Goal: Task Accomplishment & Management: Use online tool/utility

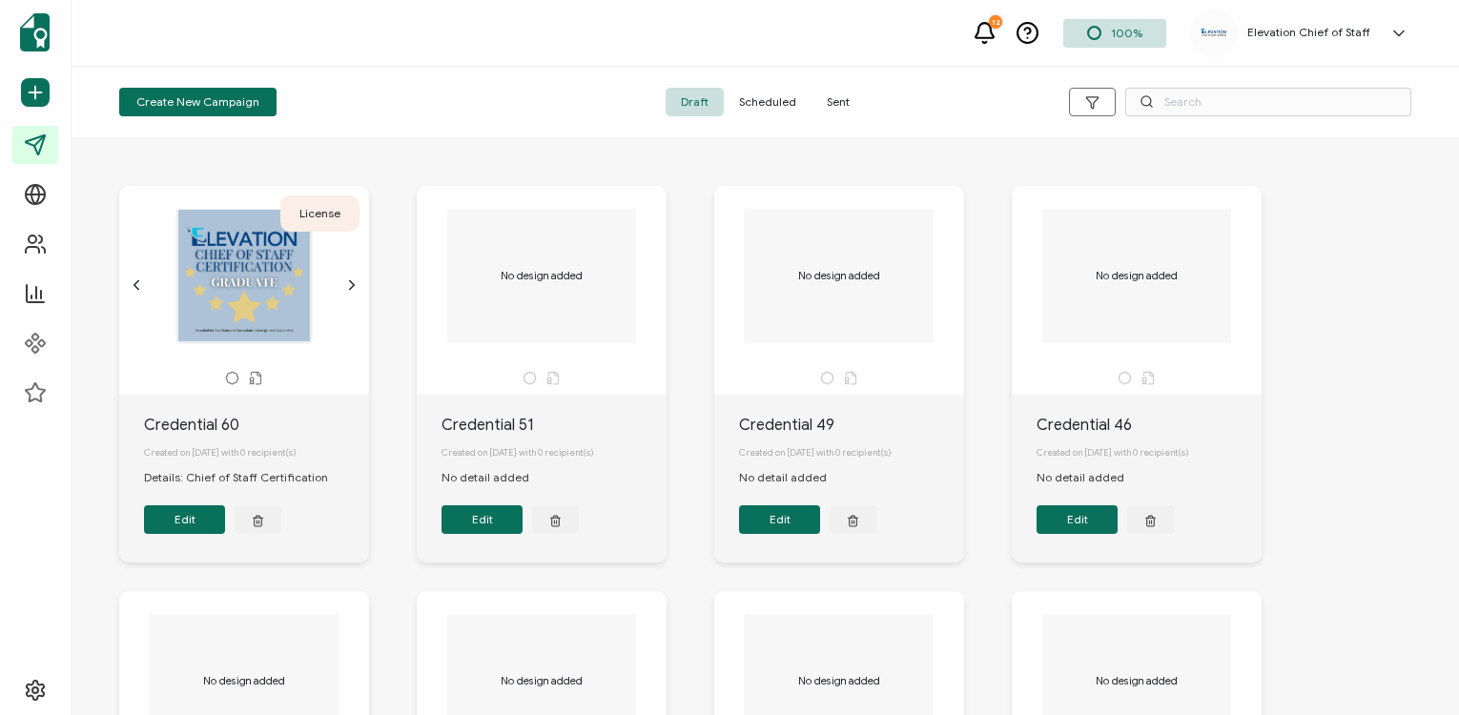
click at [846, 94] on span "Sent" at bounding box center [838, 102] width 53 height 29
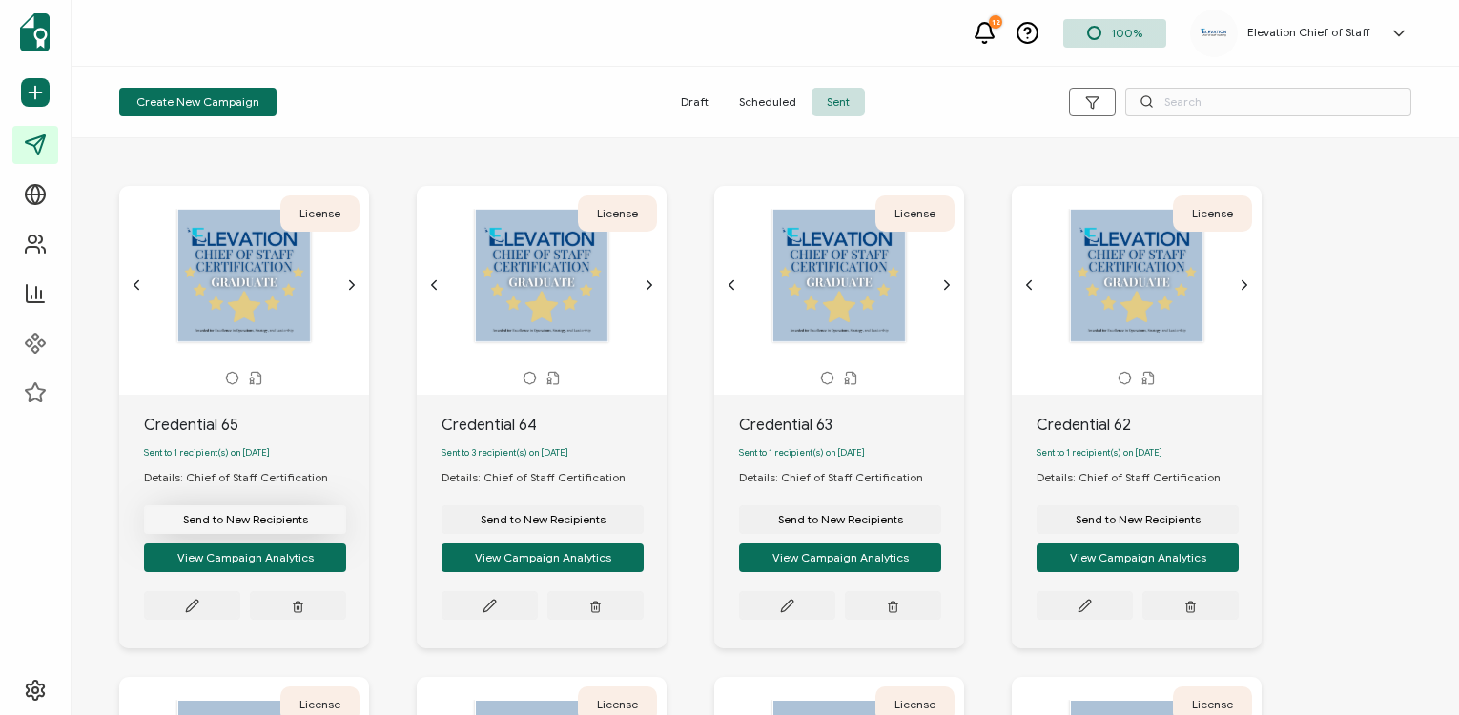
click at [259, 534] on button "Send to New Recipients" at bounding box center [245, 520] width 202 height 29
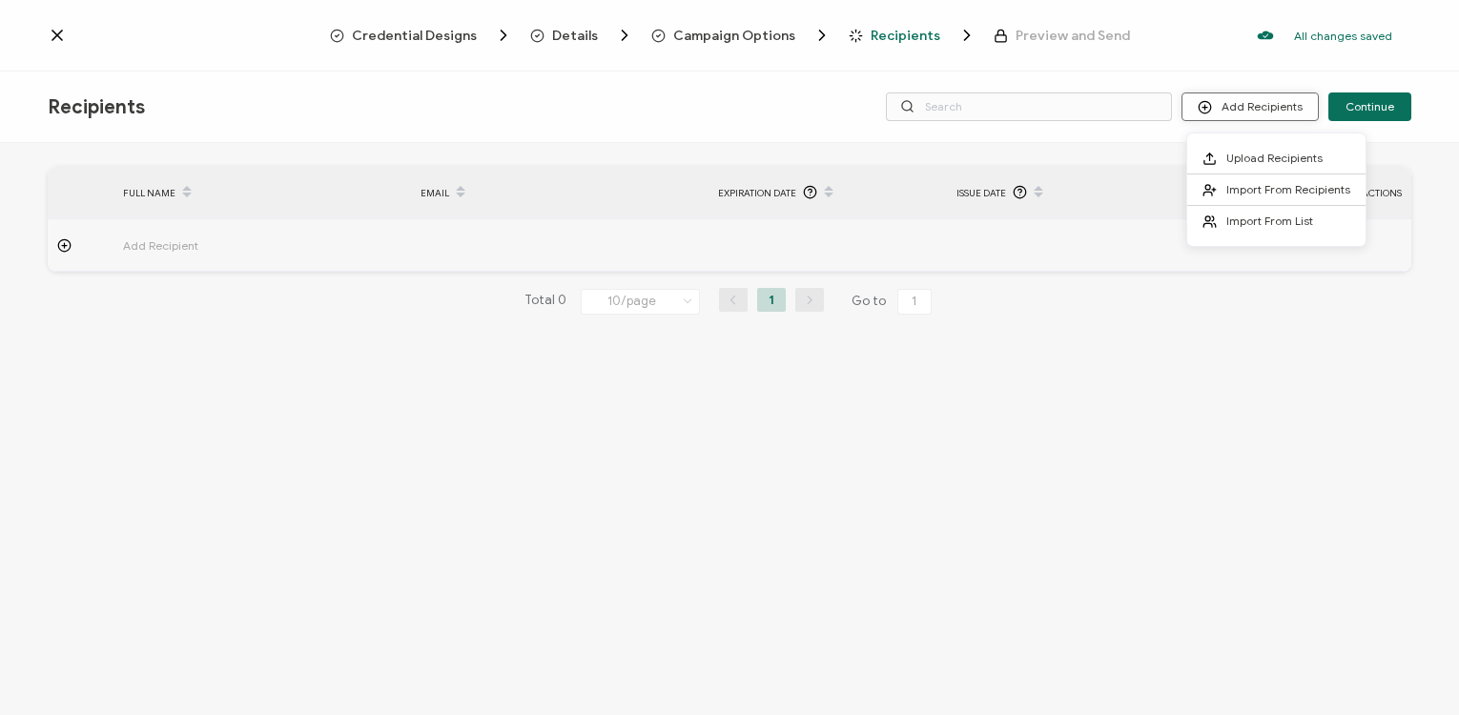
click at [1253, 104] on button "Add Recipients" at bounding box center [1250, 107] width 137 height 29
click at [1265, 194] on span "Import From Recipients" at bounding box center [1289, 189] width 124 height 14
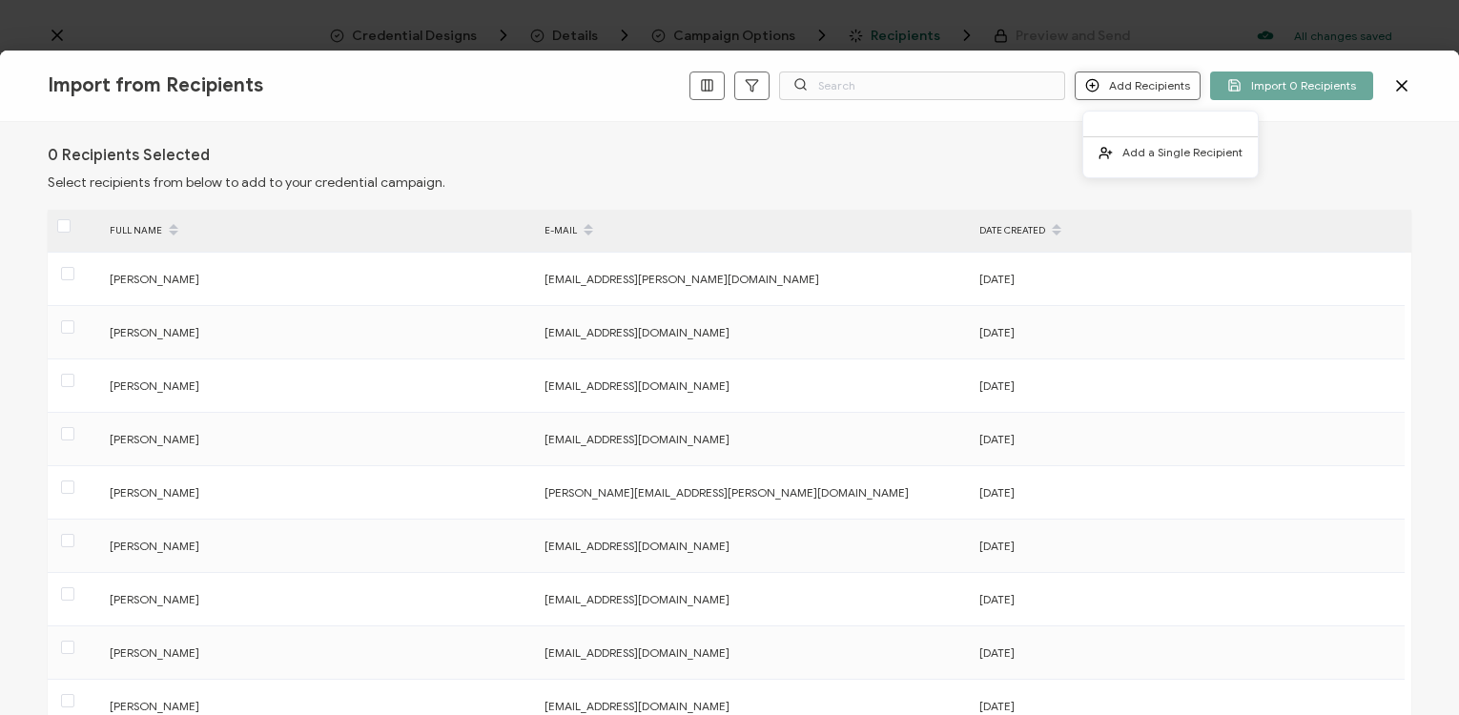
click at [1158, 87] on button "Add Recipients" at bounding box center [1138, 86] width 126 height 29
click at [1159, 88] on button "Add Recipients" at bounding box center [1138, 86] width 126 height 29
click at [1176, 155] on span "Add a Single Recipient" at bounding box center [1183, 152] width 120 height 14
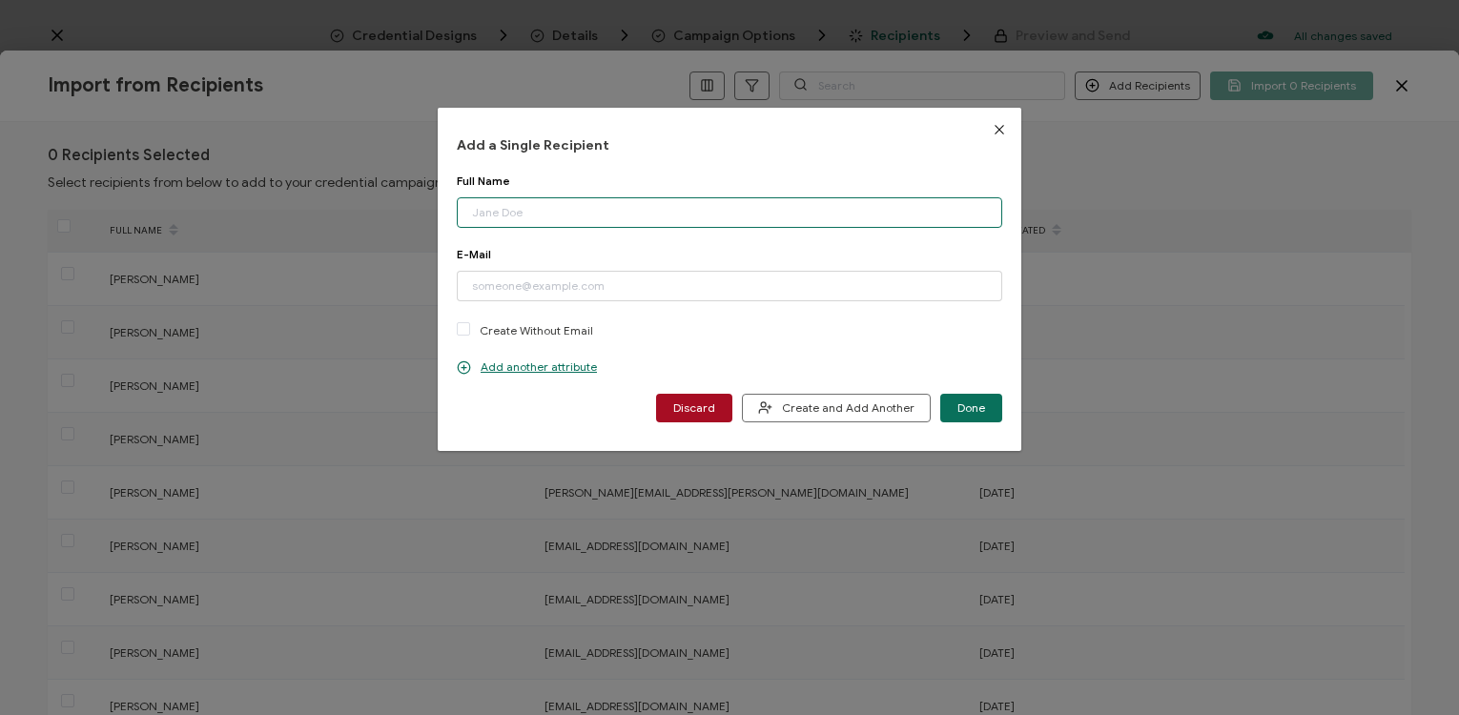
click at [621, 213] on input "dialog" at bounding box center [730, 212] width 546 height 31
click at [523, 283] on input "dialog" at bounding box center [730, 286] width 546 height 31
paste input "[EMAIL_ADDRESS][DOMAIN_NAME]"
type input "[EMAIL_ADDRESS][DOMAIN_NAME]"
click at [516, 214] on input "dialog" at bounding box center [730, 212] width 546 height 31
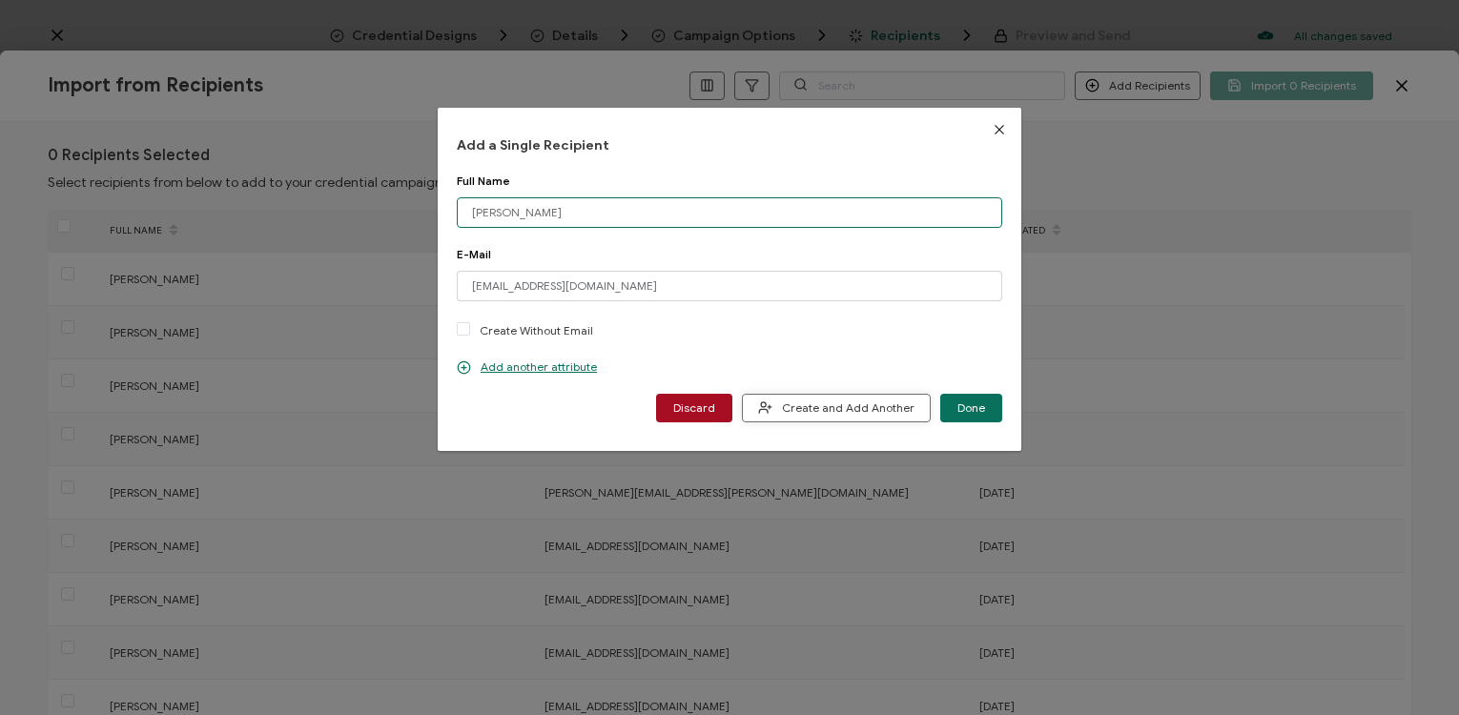
type input "[PERSON_NAME]"
click at [861, 411] on span "Create and Add Another" at bounding box center [836, 408] width 156 height 14
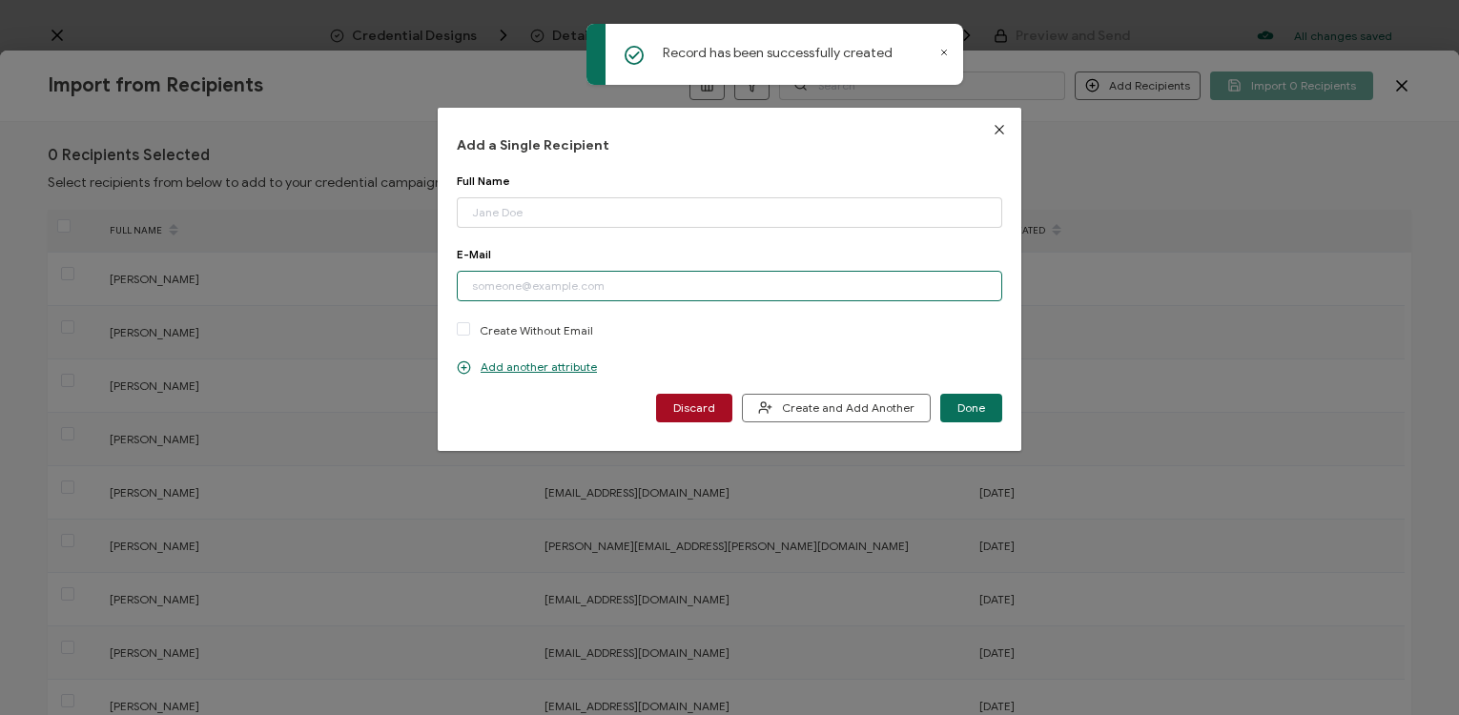
click at [541, 285] on input "dialog" at bounding box center [730, 286] width 546 height 31
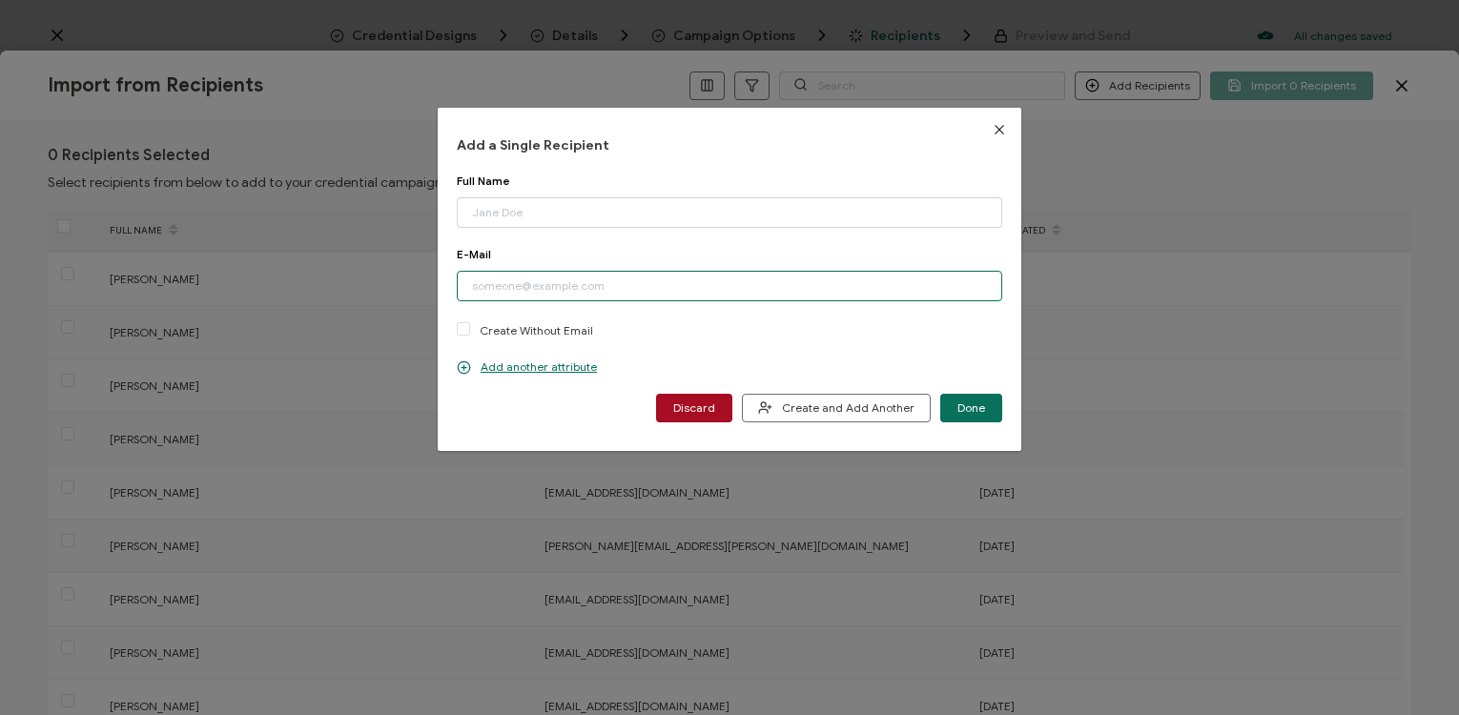
paste input "[EMAIL_ADDRESS][PERSON_NAME][DOMAIN_NAME]"
type input "[EMAIL_ADDRESS][PERSON_NAME][DOMAIN_NAME]"
click at [497, 207] on input "dialog" at bounding box center [730, 212] width 546 height 31
type input "[PERSON_NAME]"
click at [823, 403] on span "Create and Add Another" at bounding box center [836, 408] width 156 height 14
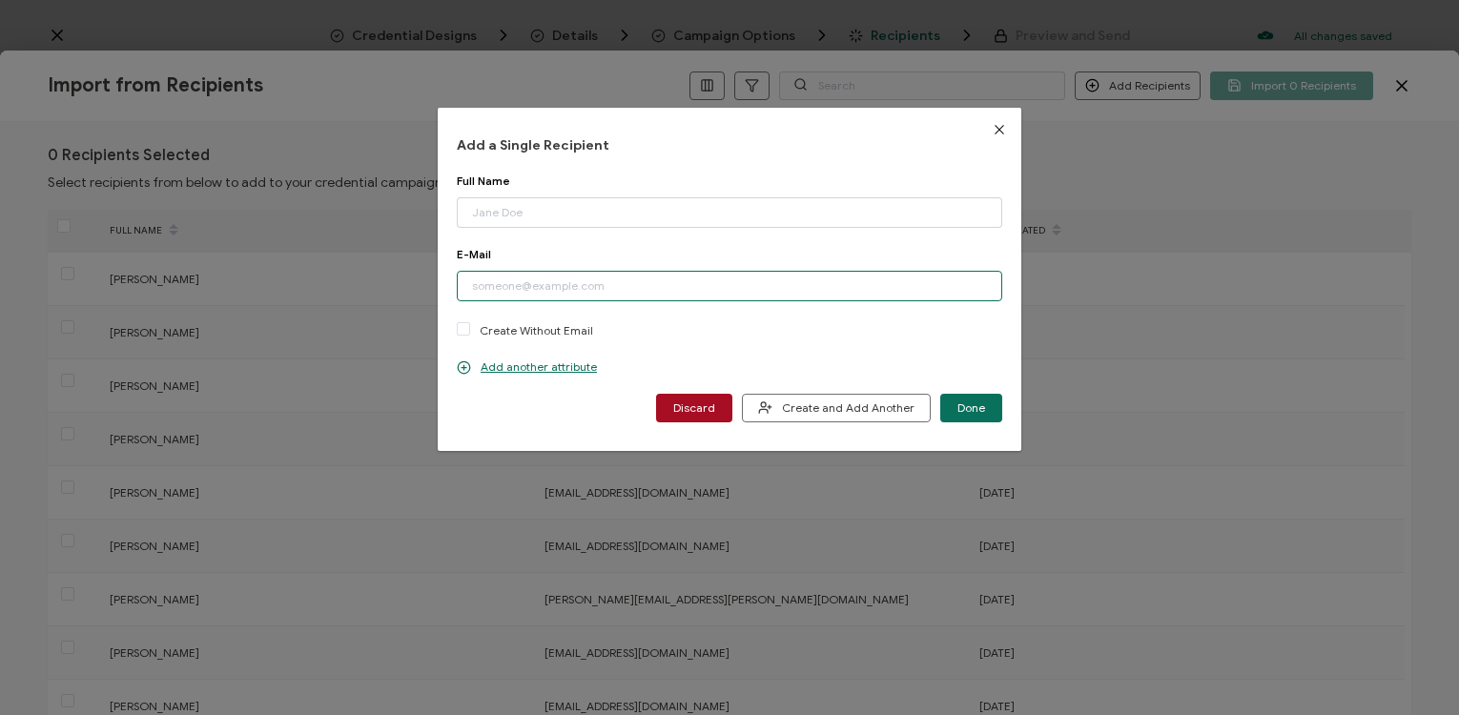
click at [657, 281] on input "dialog" at bounding box center [730, 286] width 546 height 31
paste input "[EMAIL_ADDRESS][DOMAIN_NAME]"
type input "[EMAIL_ADDRESS][DOMAIN_NAME]"
click at [528, 213] on input "dialog" at bounding box center [730, 212] width 546 height 31
paste input "[PERSON_NAME]"
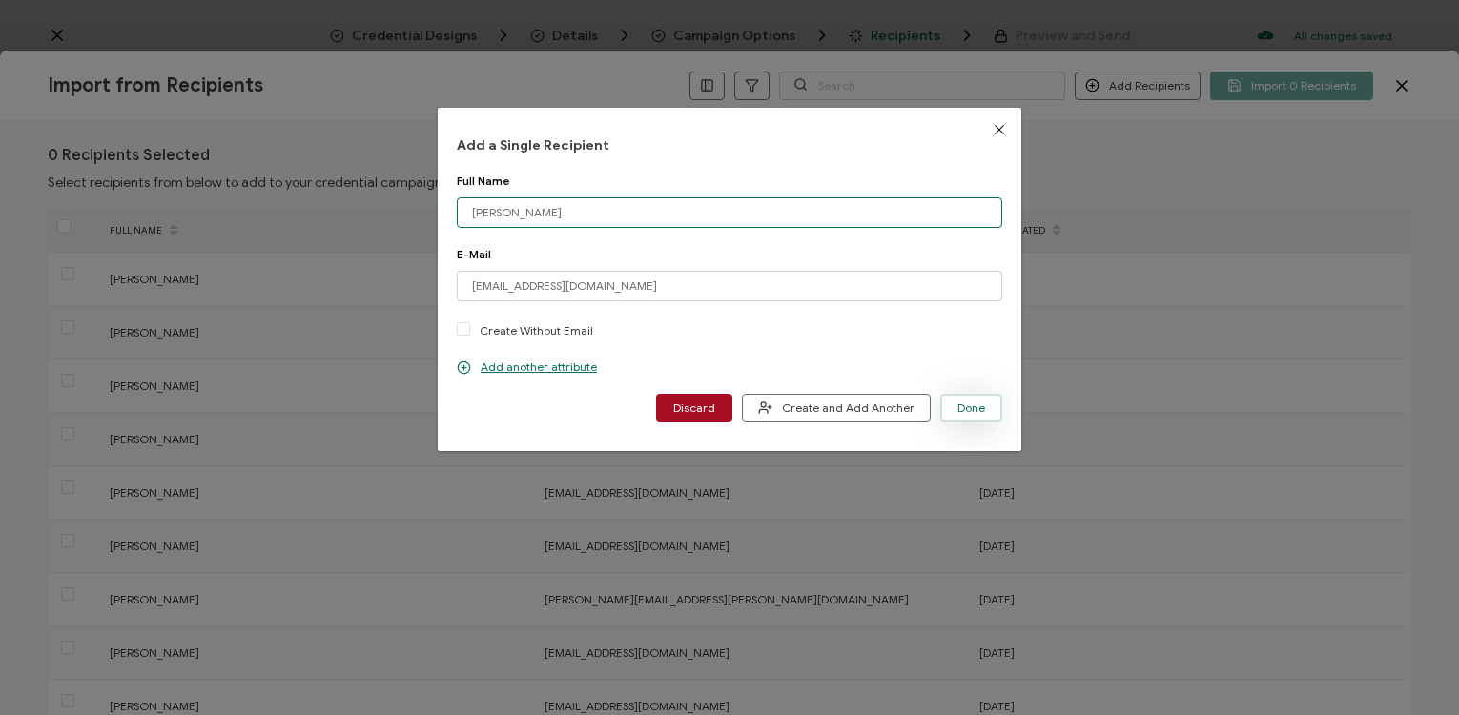
type input "[PERSON_NAME]"
click at [971, 405] on span "Done" at bounding box center [972, 408] width 28 height 11
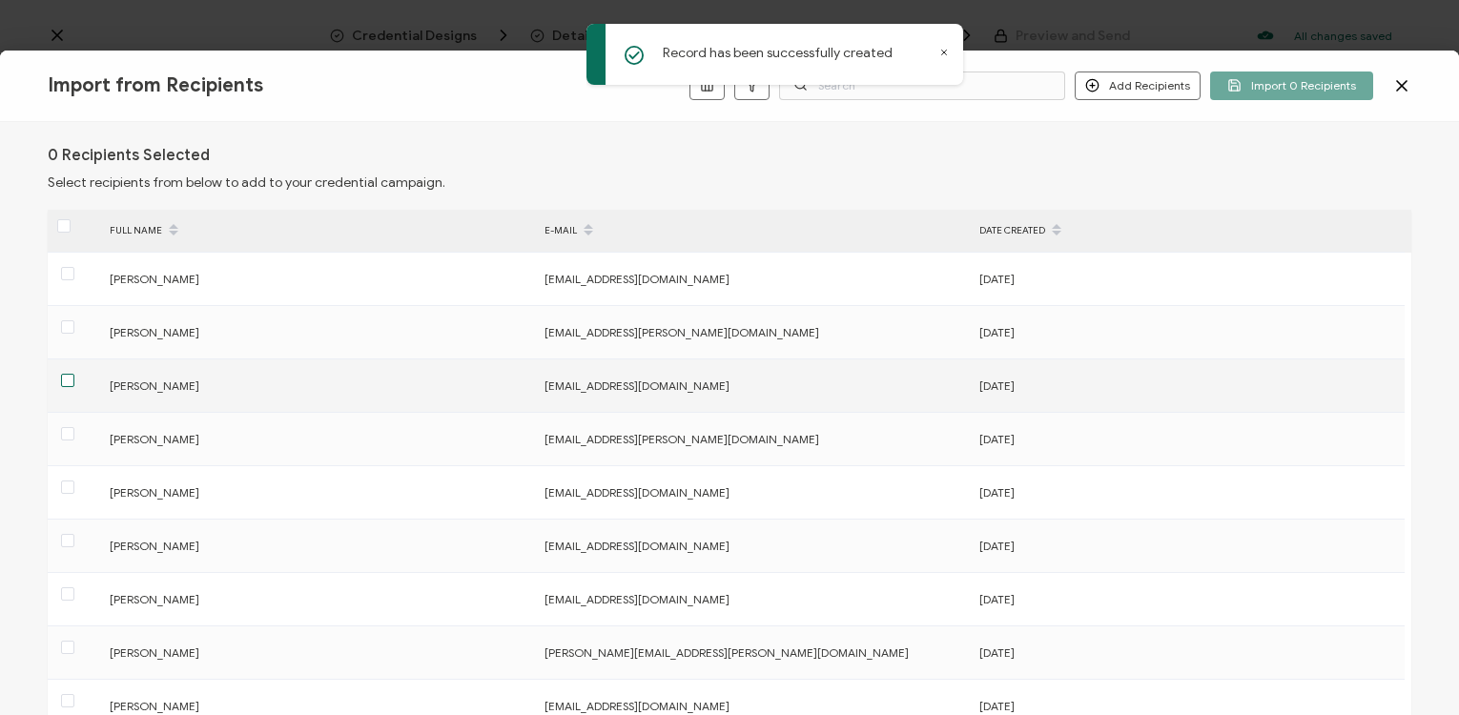
click at [69, 383] on span at bounding box center [67, 380] width 13 height 13
click at [74, 374] on input "checkbox" at bounding box center [74, 374] width 0 height 0
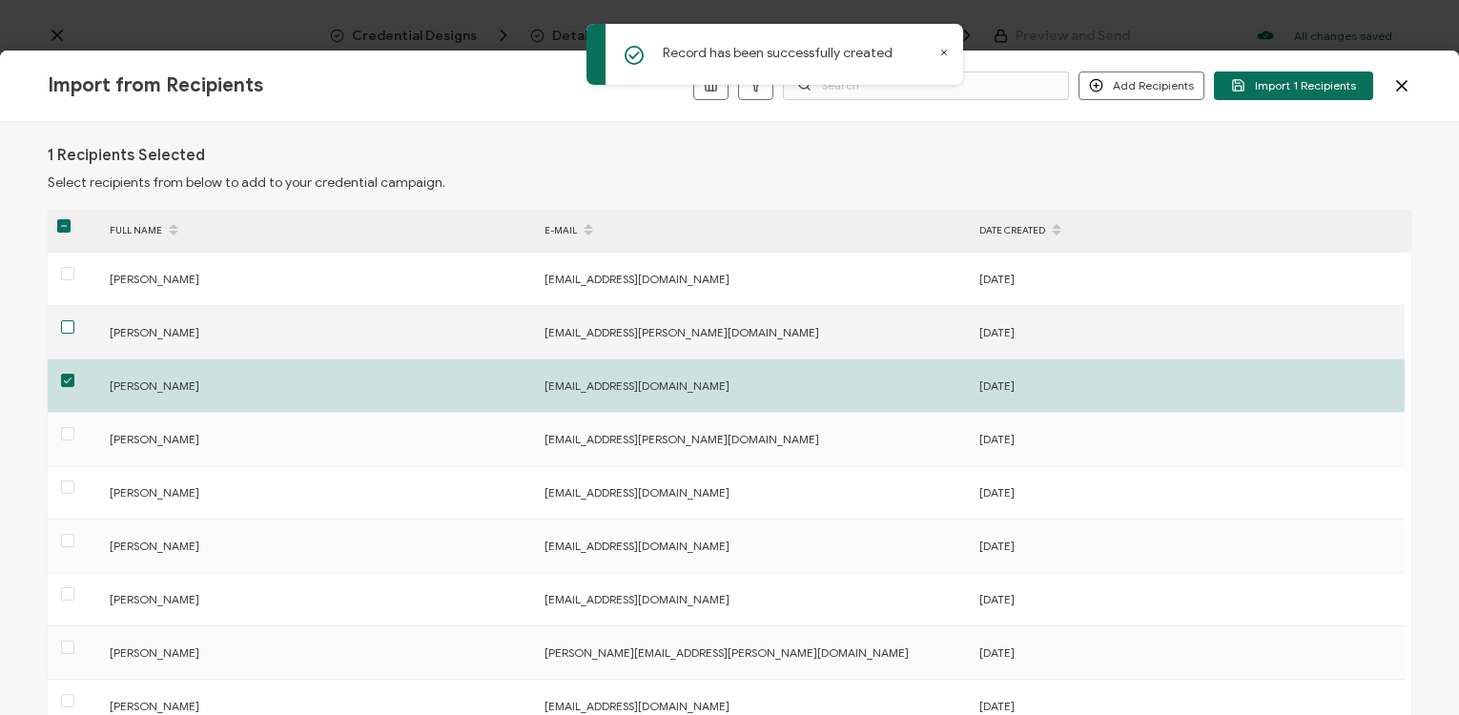
click at [68, 323] on span at bounding box center [67, 327] width 13 height 13
click at [74, 321] on input "checkbox" at bounding box center [74, 321] width 0 height 0
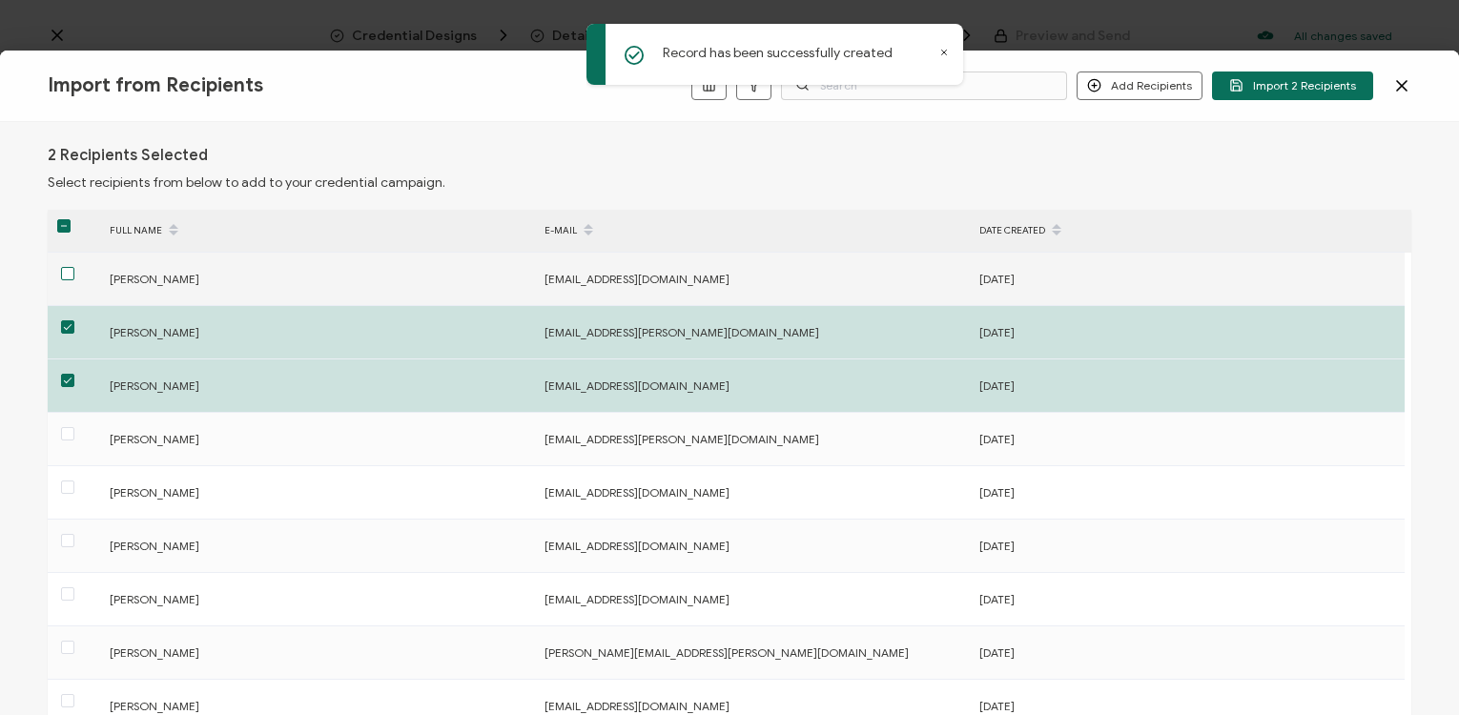
click at [66, 272] on span at bounding box center [67, 273] width 13 height 13
click at [74, 267] on input "checkbox" at bounding box center [74, 267] width 0 height 0
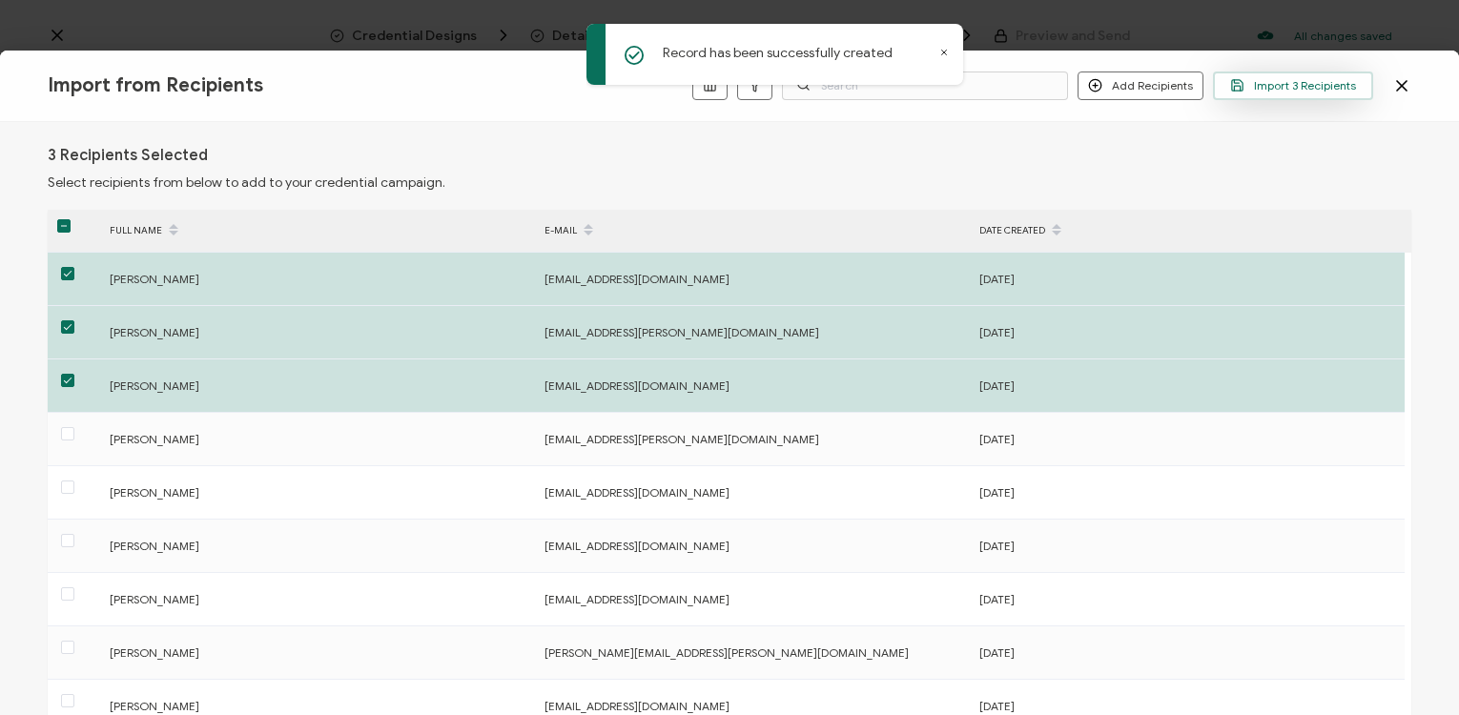
click at [1286, 87] on span "Import 3 Recipients" at bounding box center [1294, 85] width 126 height 14
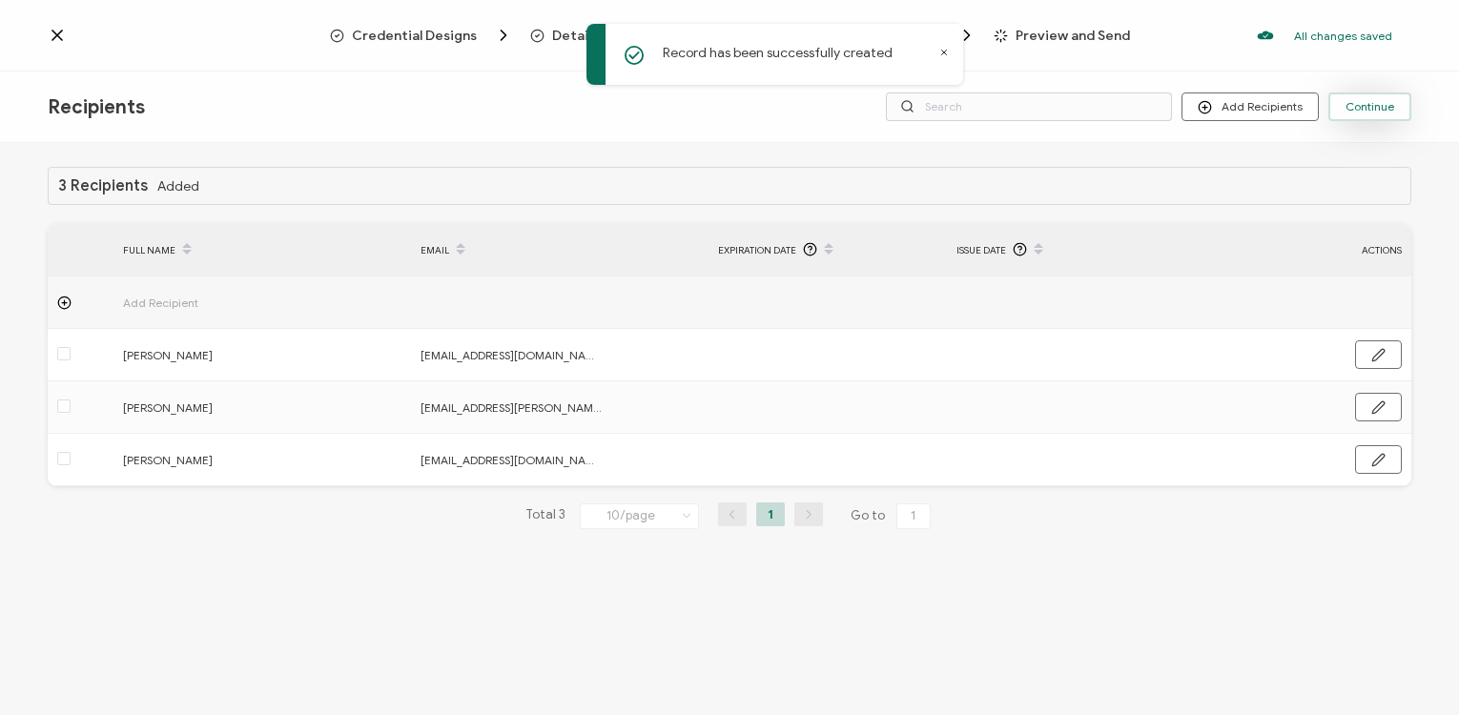
click at [1374, 114] on button "Continue" at bounding box center [1370, 107] width 83 height 29
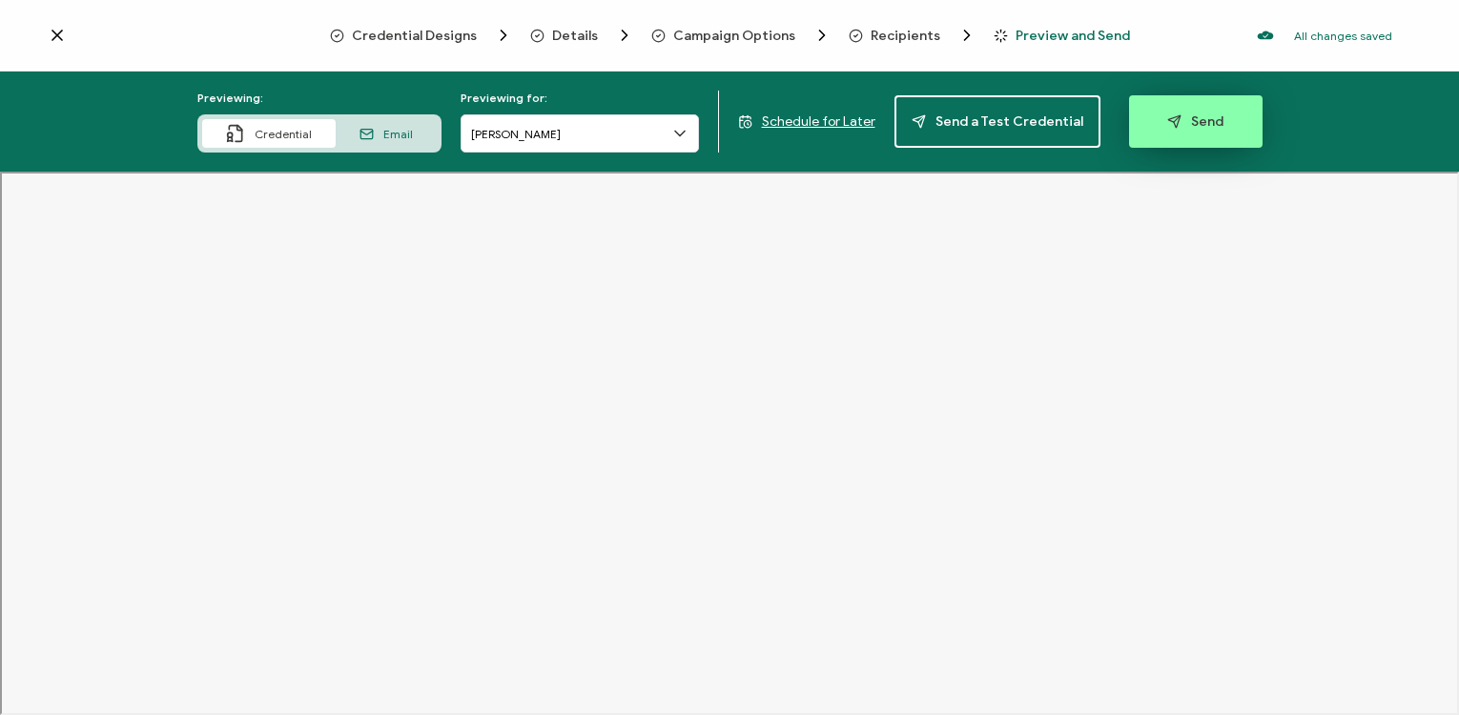
click at [1196, 117] on span "Send" at bounding box center [1196, 121] width 56 height 14
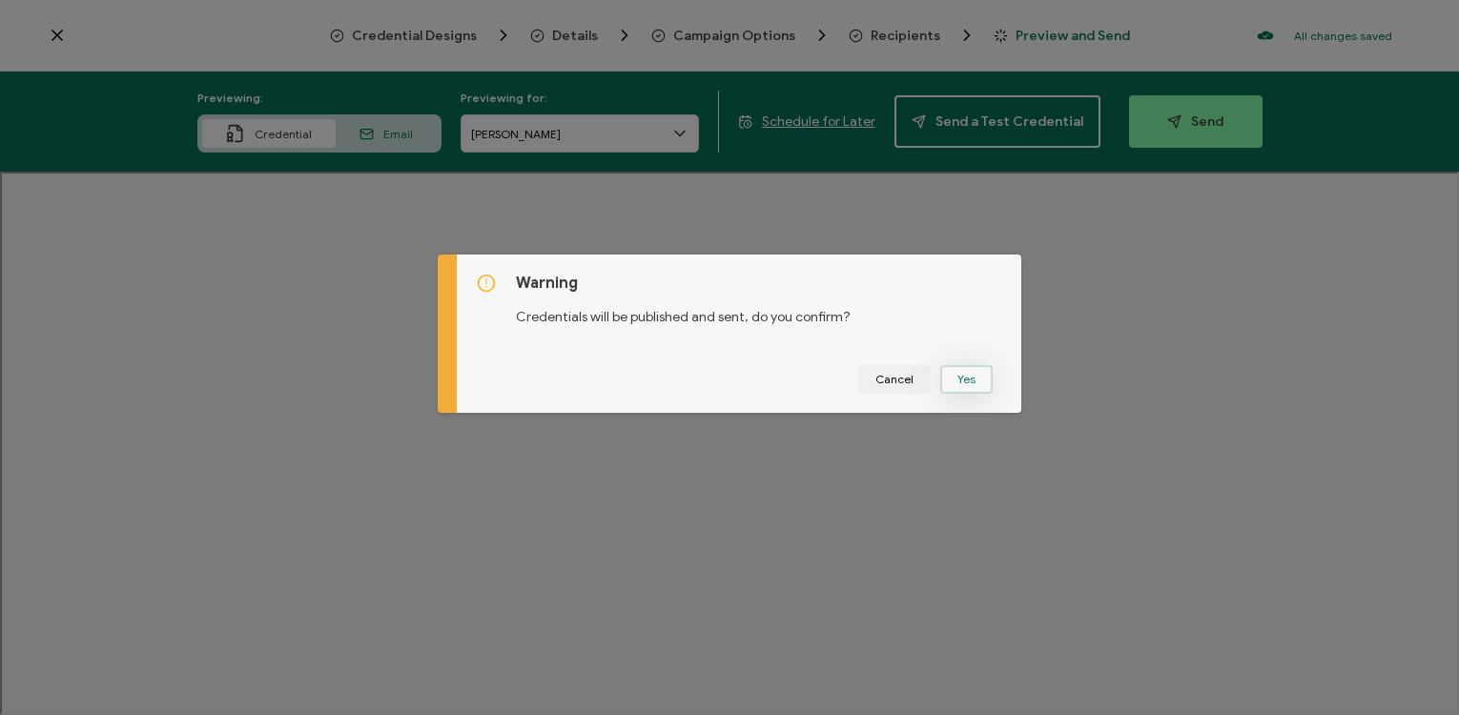
click at [963, 380] on button "Yes" at bounding box center [967, 379] width 52 height 29
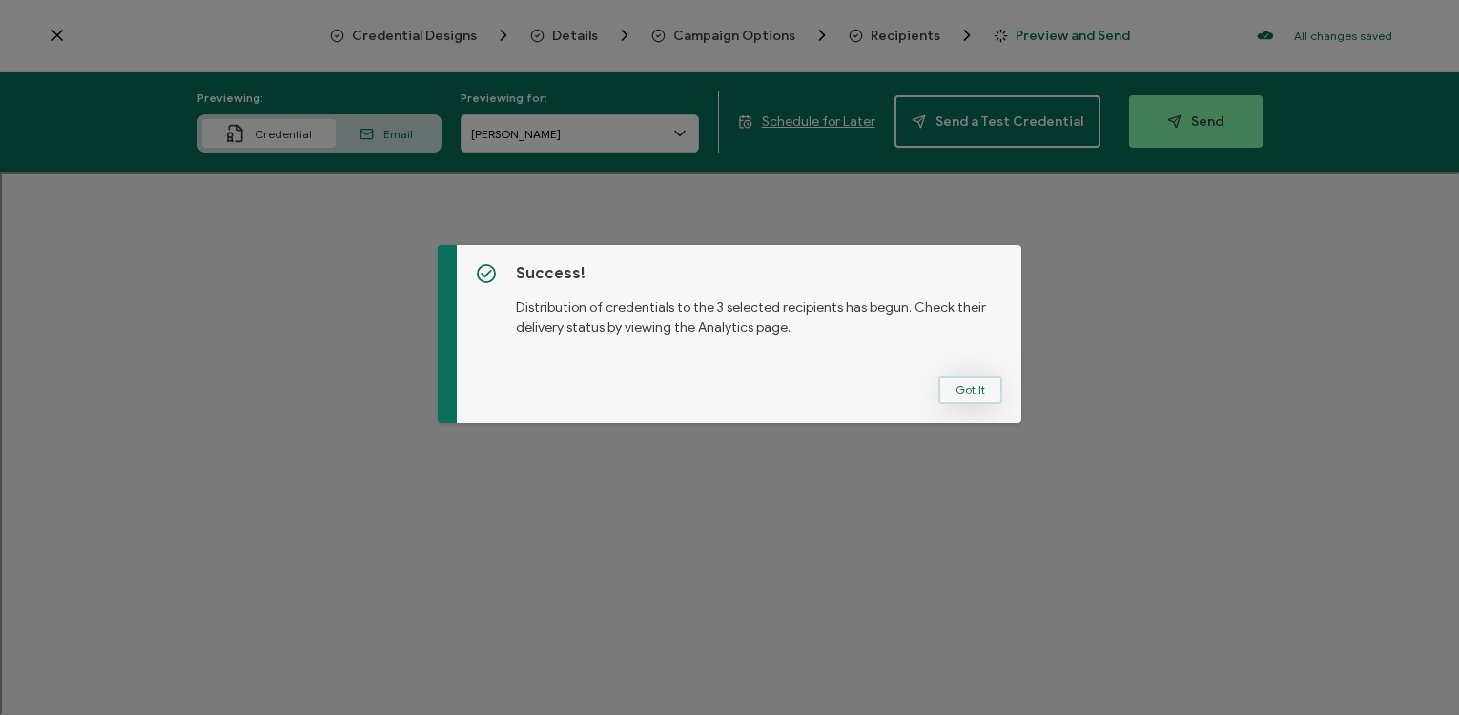
click at [962, 391] on button "Got It" at bounding box center [971, 390] width 64 height 29
